Goal: Information Seeking & Learning: Find specific fact

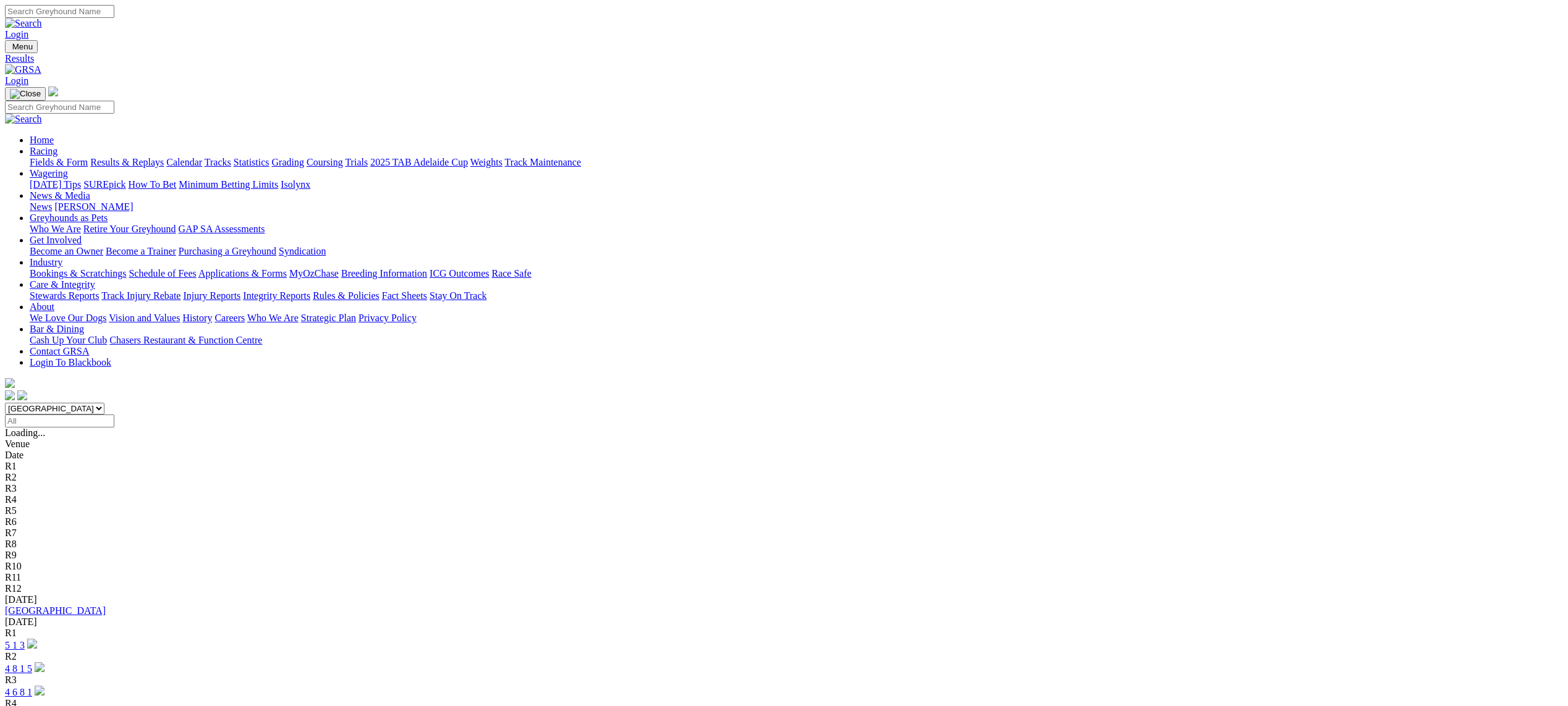
click at [105, 403] on select "[GEOGRAPHIC_DATA] [GEOGRAPHIC_DATA] [GEOGRAPHIC_DATA] [GEOGRAPHIC_DATA] [GEOGRA…" at bounding box center [55, 408] width 100 height 11
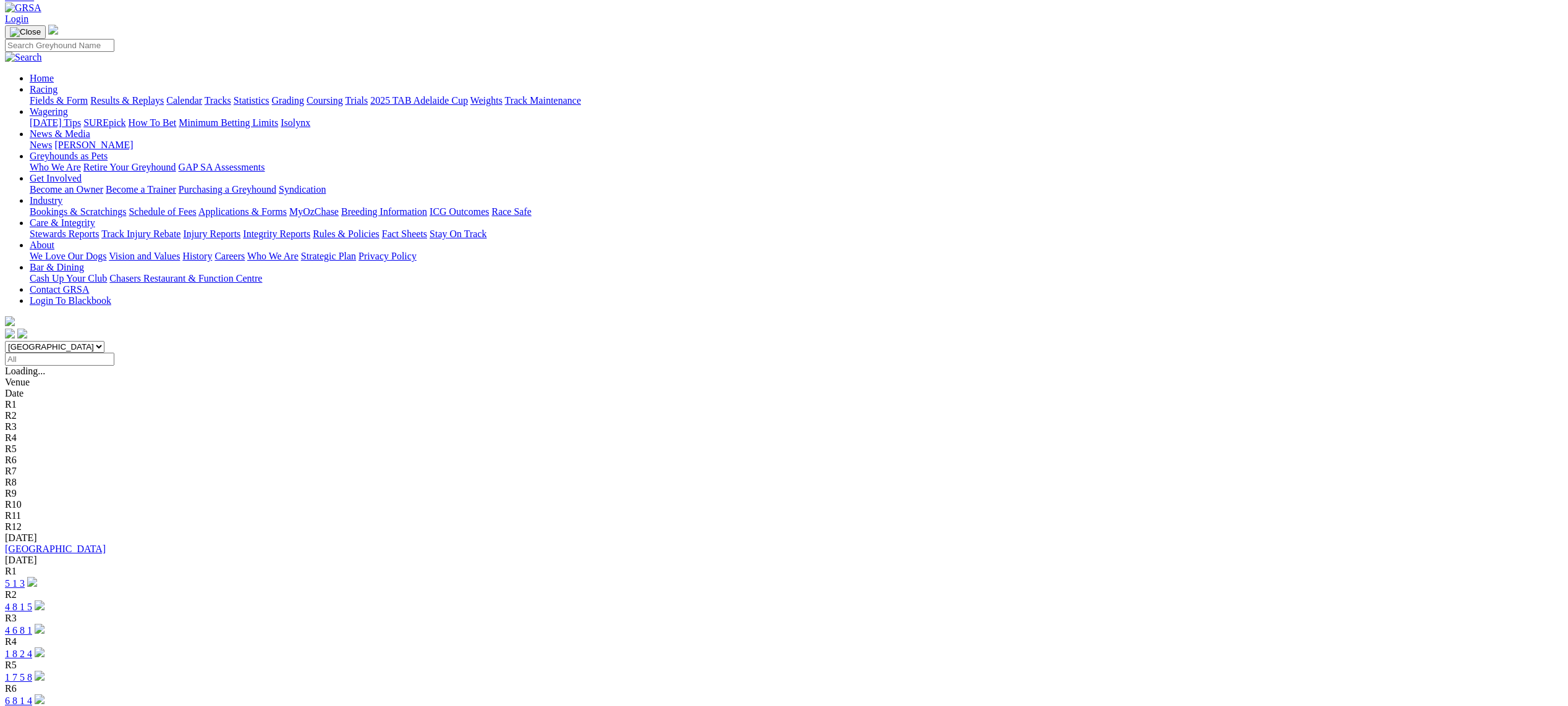
scroll to position [58, 0]
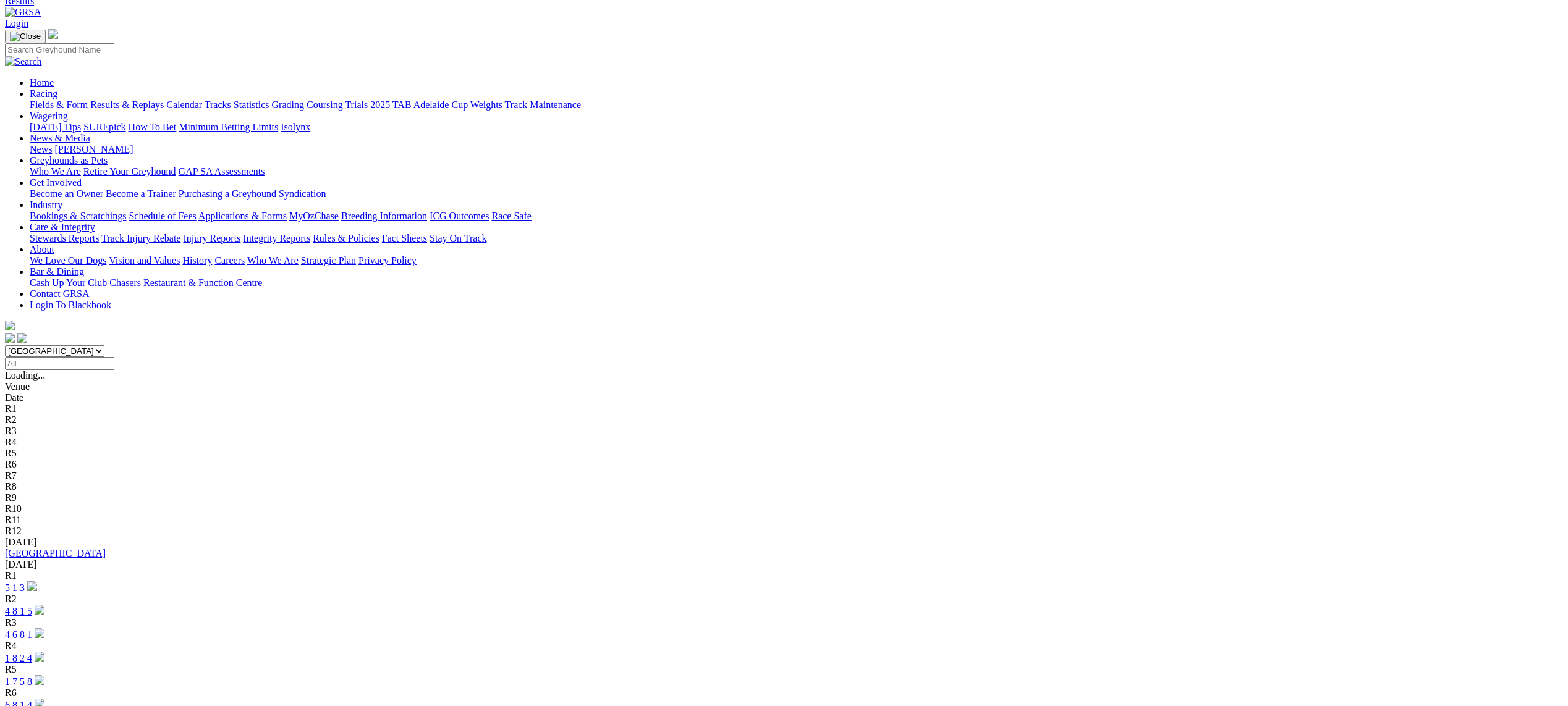
click at [114, 357] on input "Select date" at bounding box center [60, 363] width 110 height 13
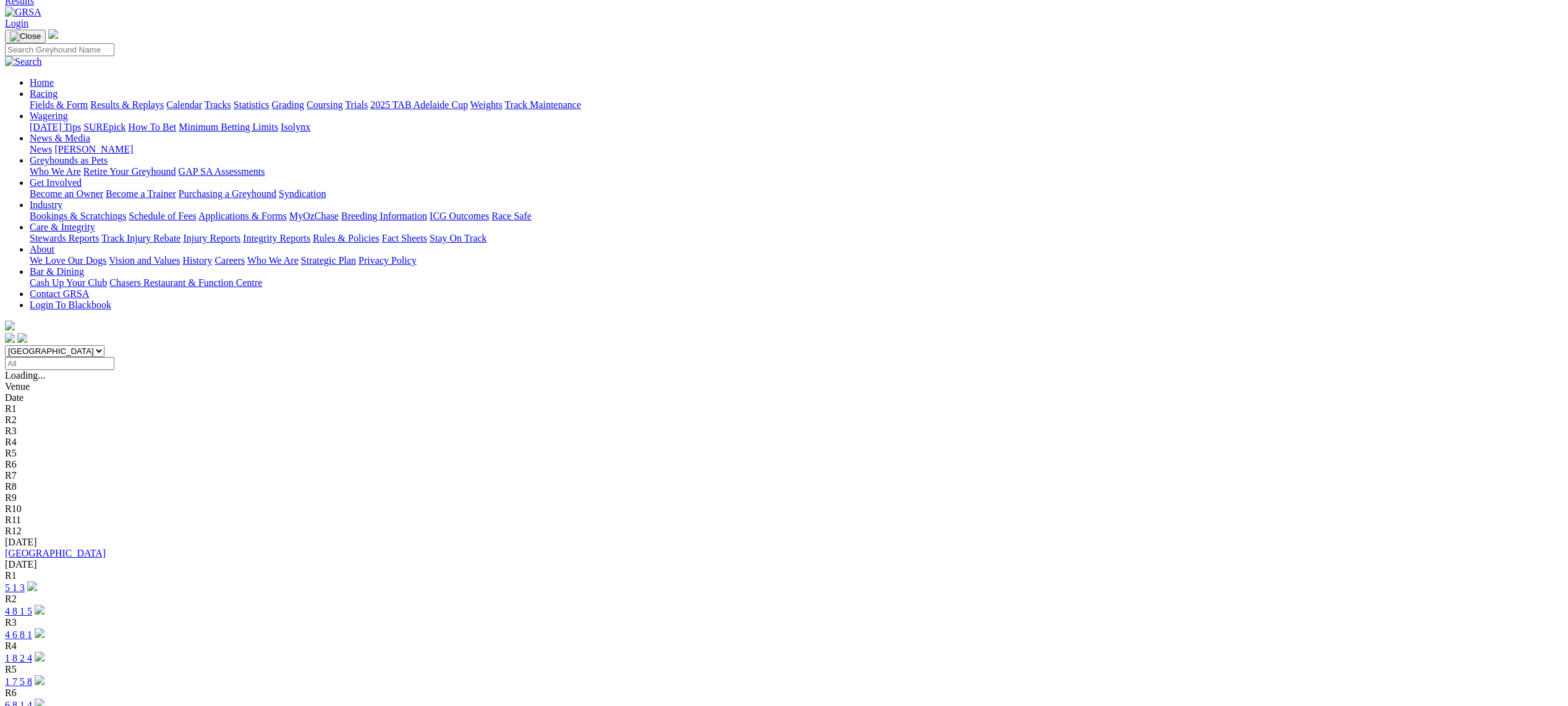
click at [114, 357] on input "[DATE]" at bounding box center [60, 363] width 110 height 13
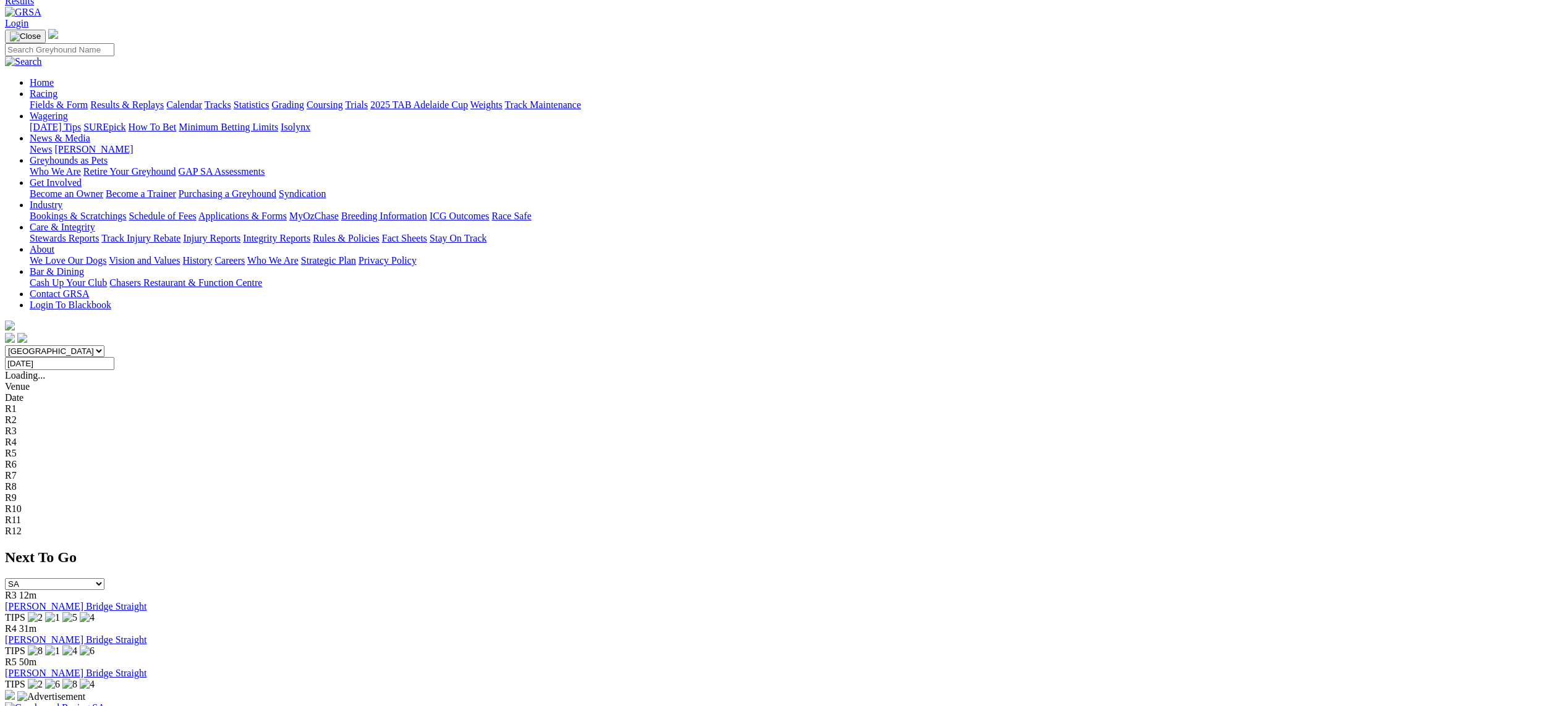
click at [114, 357] on input "[DATE]" at bounding box center [60, 363] width 110 height 13
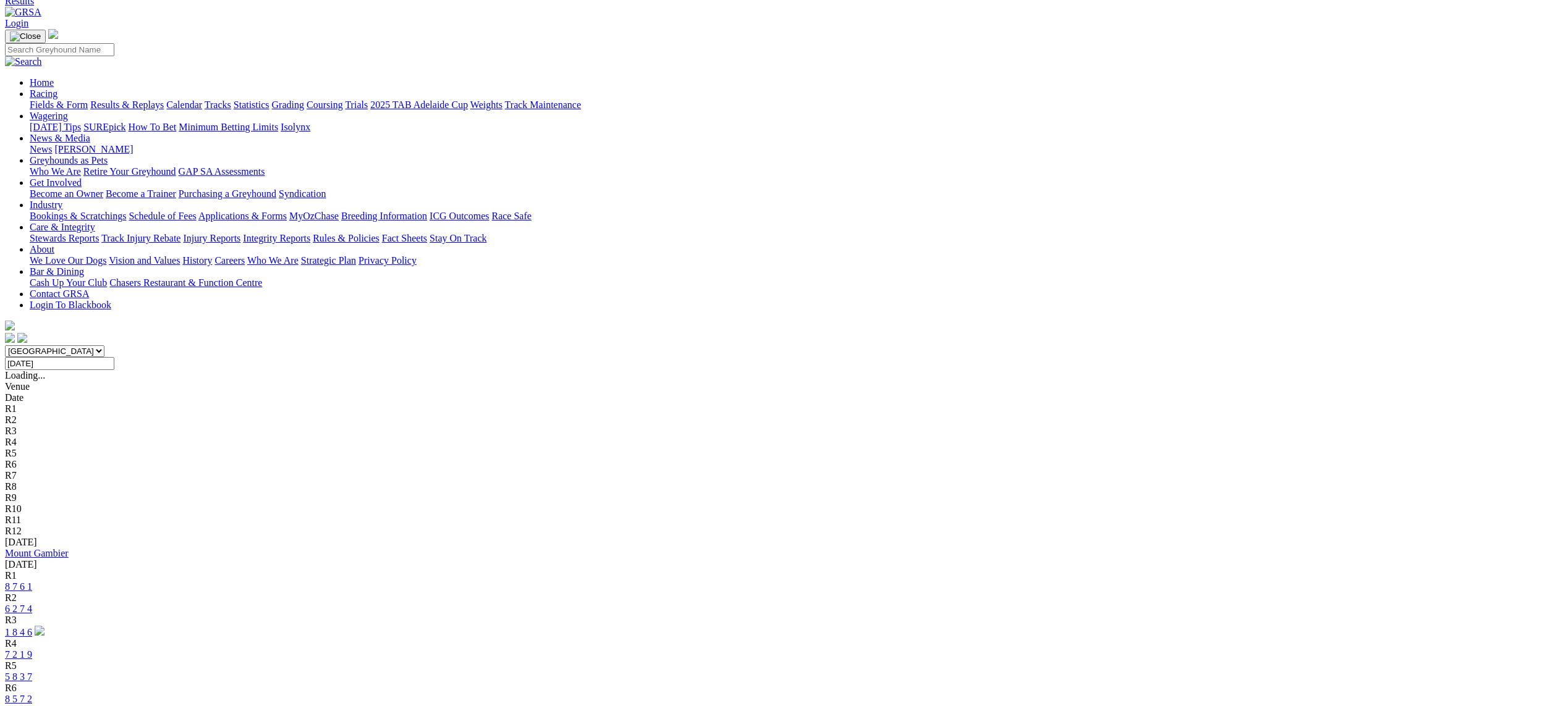
click at [114, 357] on input "[DATE]" at bounding box center [60, 363] width 110 height 13
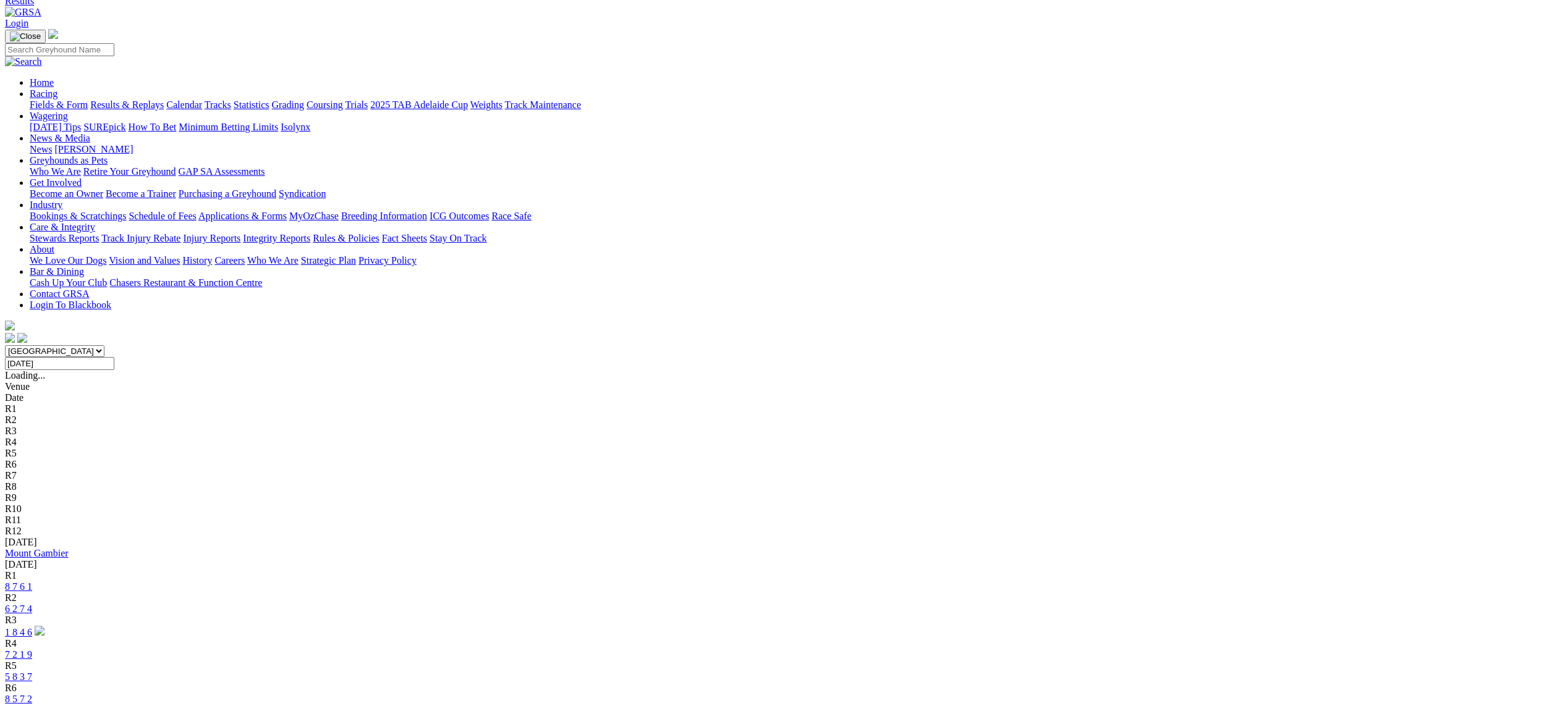
type input "[DATE]"
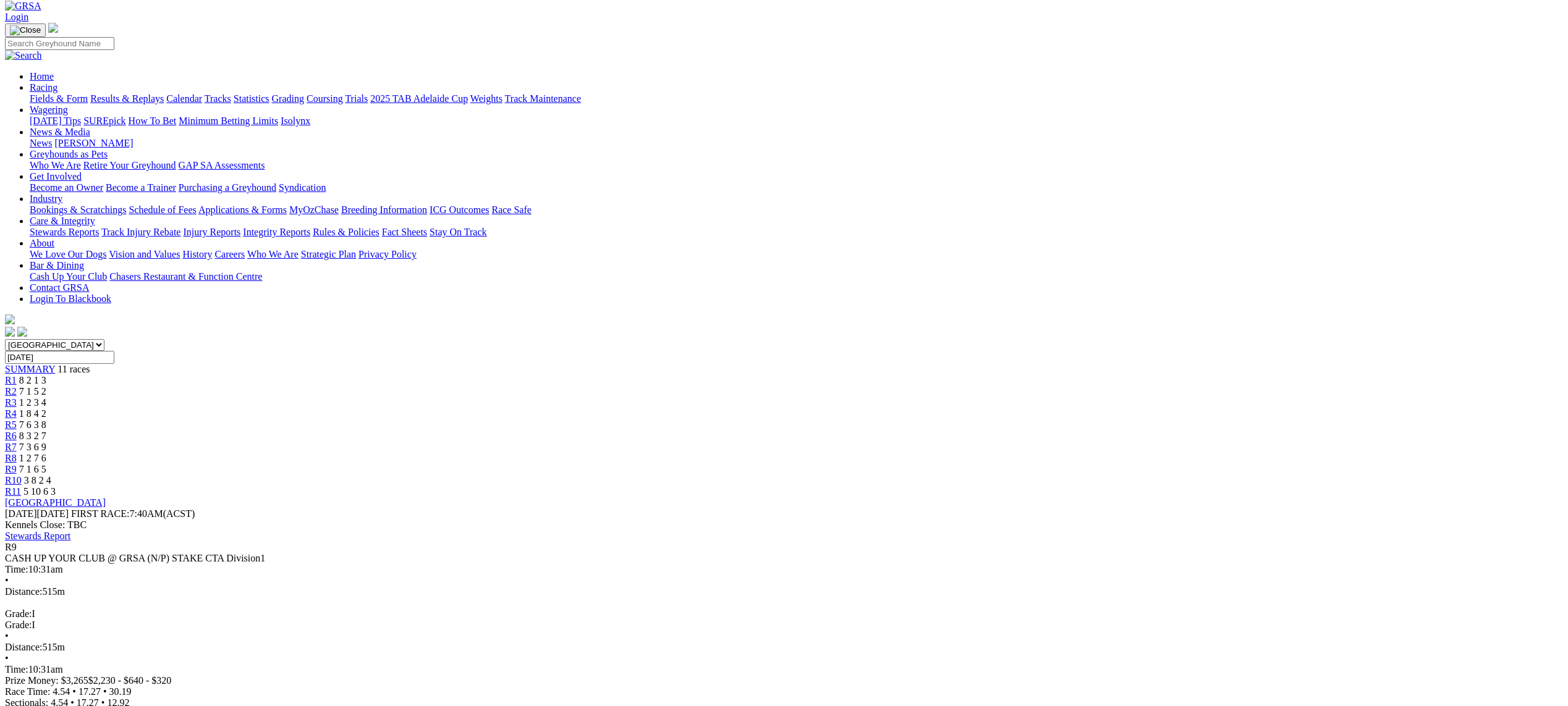
scroll to position [62, 0]
